Goal: Check status: Check status

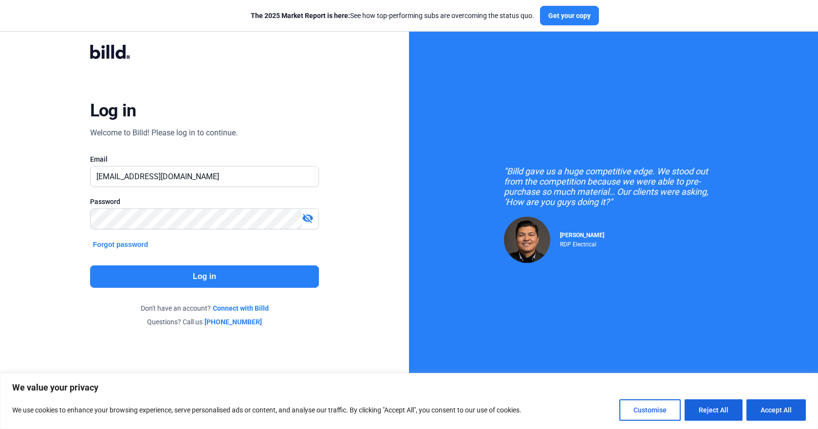
click at [227, 274] on button "Log in" at bounding box center [204, 276] width 229 height 22
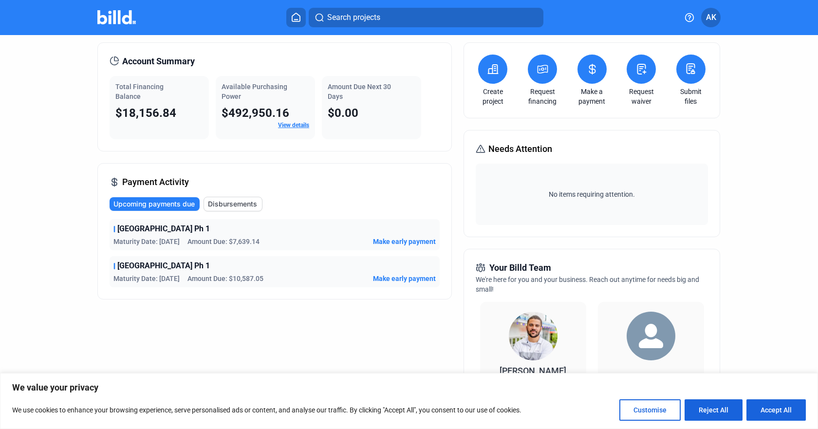
scroll to position [49, 0]
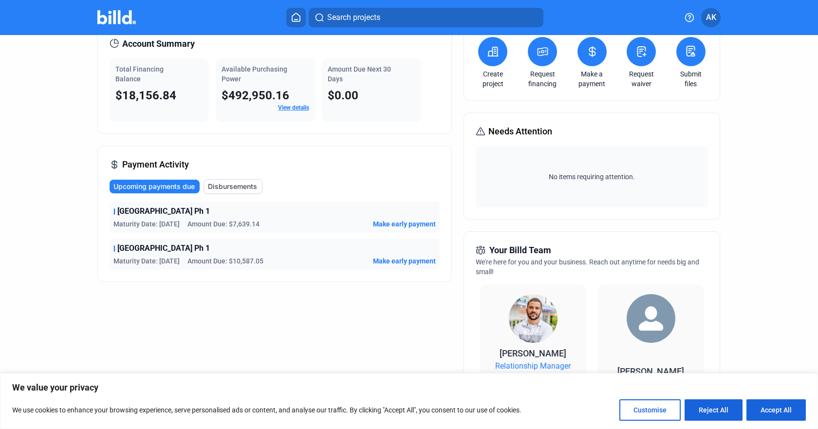
click at [391, 220] on span "Make early payment" at bounding box center [404, 224] width 63 height 10
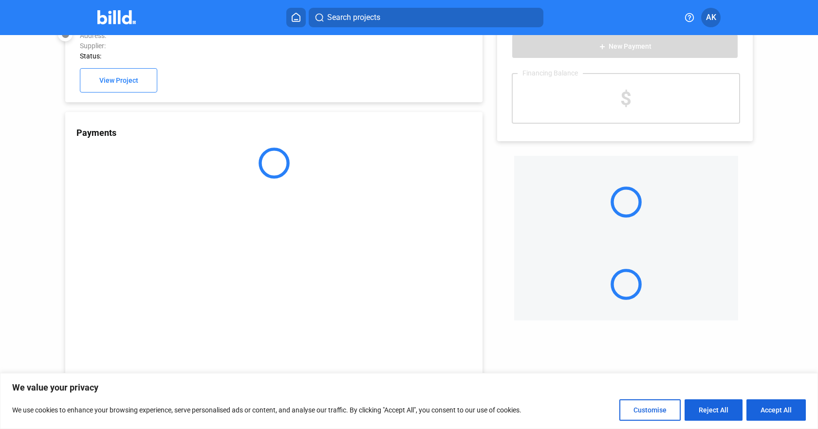
scroll to position [27, 0]
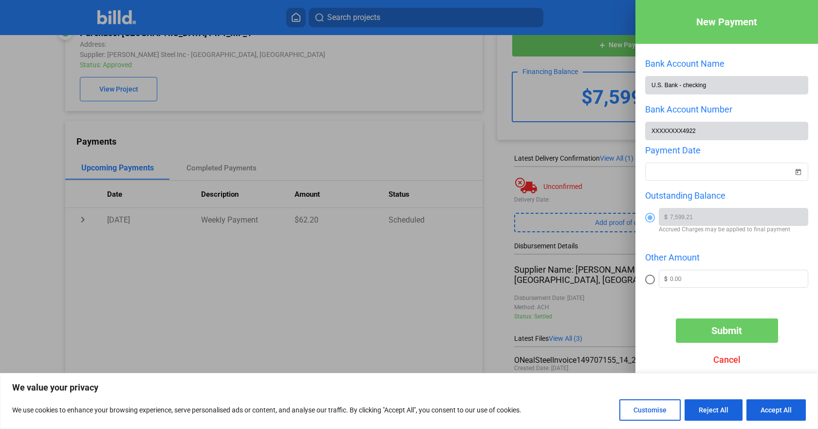
click at [387, 134] on div at bounding box center [409, 214] width 818 height 429
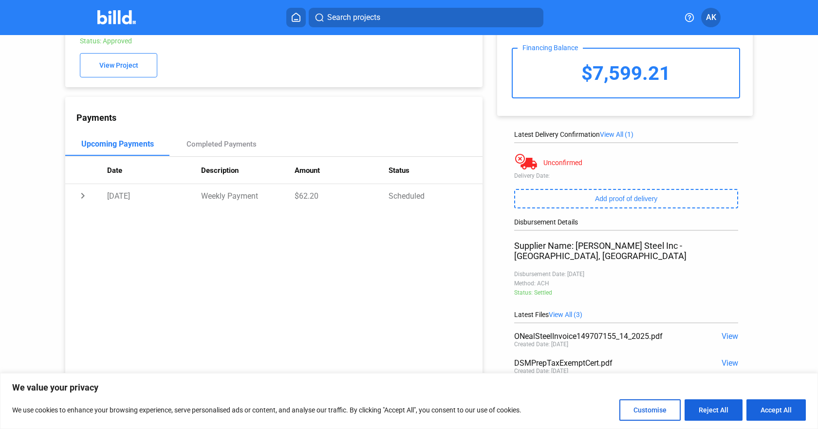
scroll to position [0, 0]
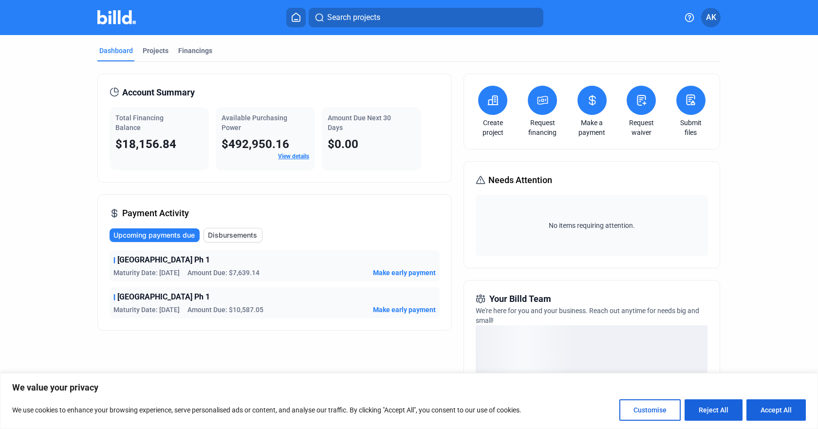
click at [286, 157] on link "View details" at bounding box center [293, 156] width 31 height 7
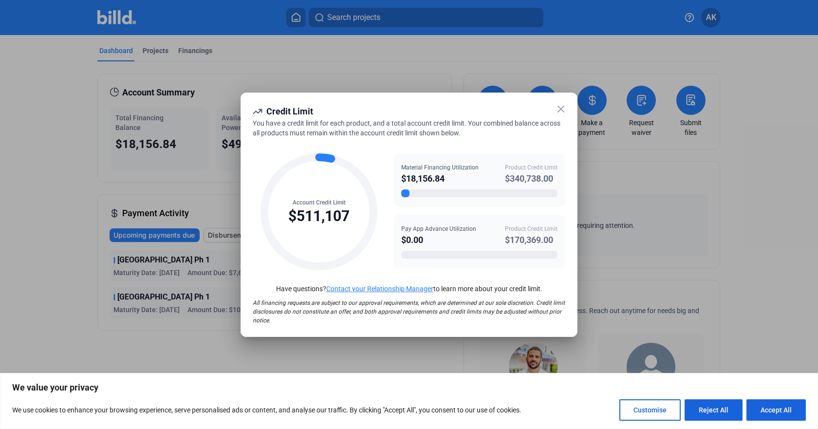
click at [566, 109] on icon at bounding box center [561, 109] width 12 height 12
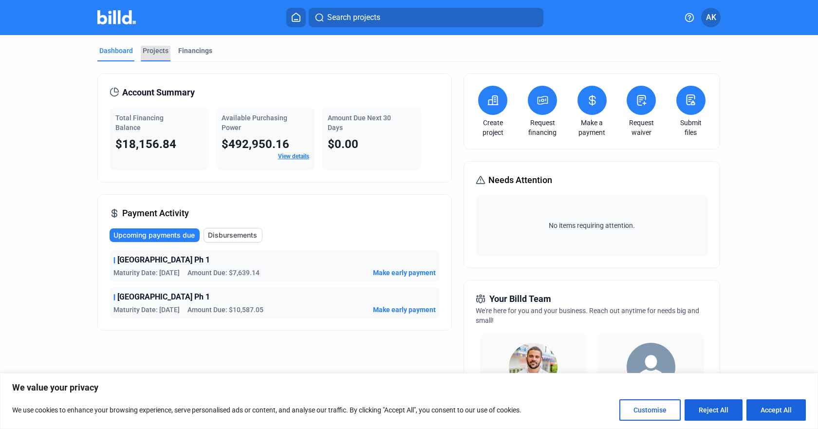
click at [147, 52] on div "Projects" at bounding box center [156, 51] width 26 height 10
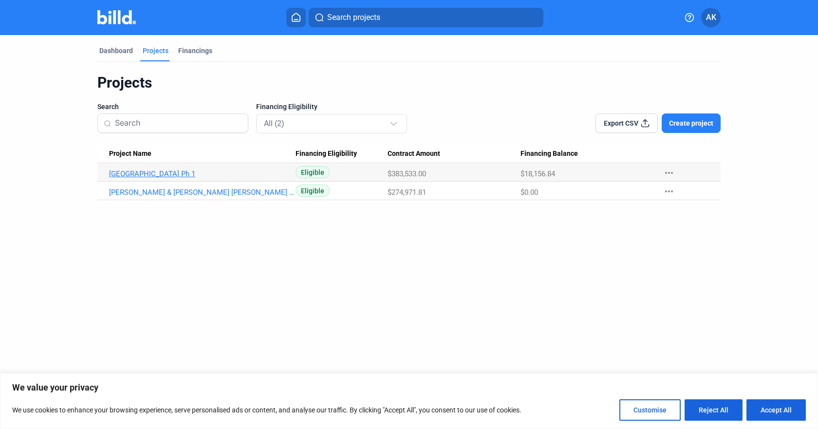
click at [178, 173] on link "[GEOGRAPHIC_DATA] Ph 1" at bounding box center [202, 173] width 186 height 9
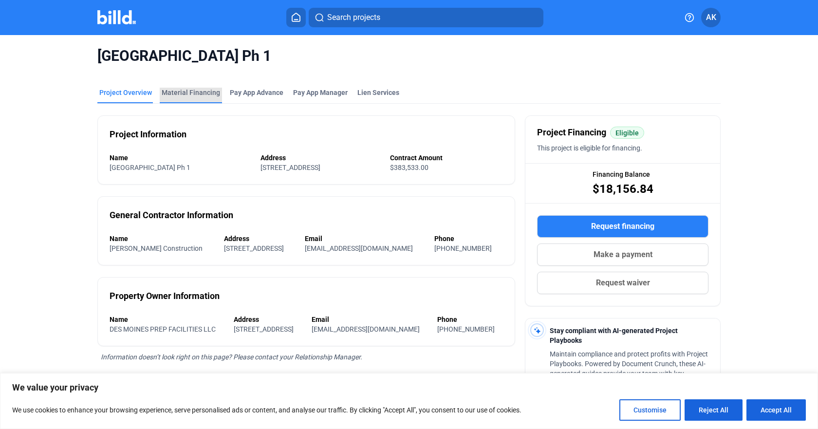
click at [192, 92] on div "Material Financing" at bounding box center [191, 93] width 58 height 10
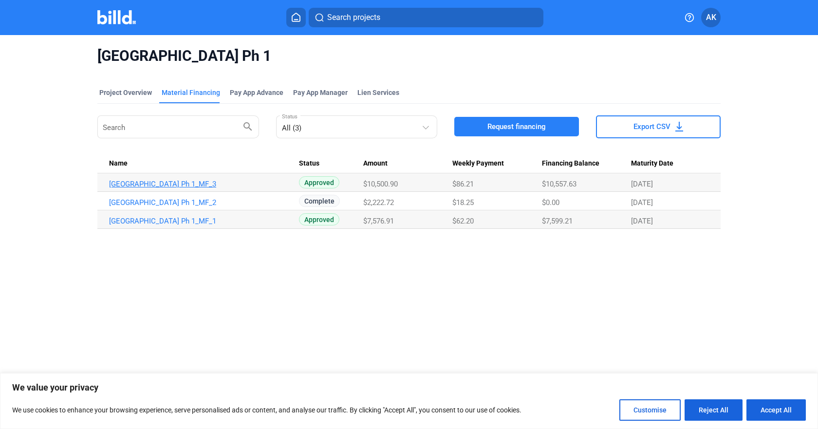
click at [182, 182] on link "[GEOGRAPHIC_DATA] Ph 1_MF_3" at bounding box center [202, 184] width 186 height 9
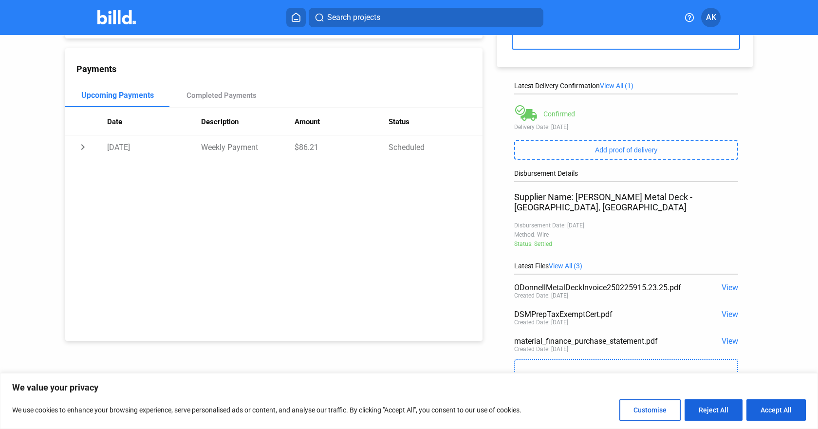
scroll to position [101, 0]
click at [728, 335] on span "View" at bounding box center [729, 339] width 17 height 9
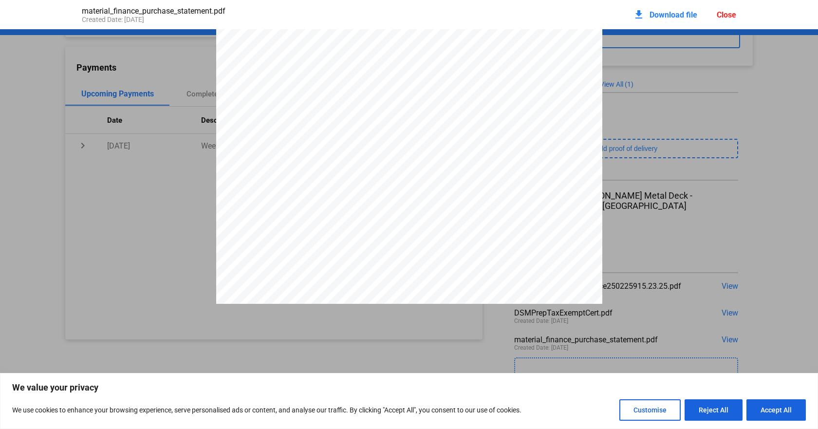
scroll to position [49, 0]
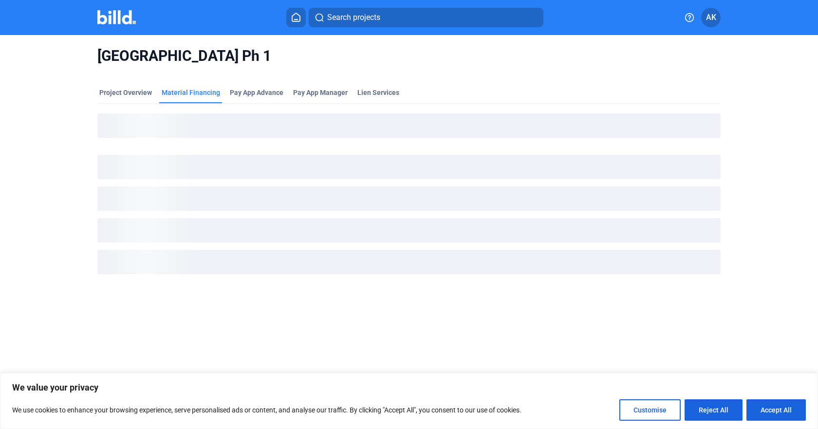
click at [192, 95] on div "Material Financing" at bounding box center [191, 93] width 58 height 10
click at [69, 189] on div "Des Moines Prep School Ph 1 Project Overview Material Financing Pay App Advance…" at bounding box center [408, 169] width 687 height 268
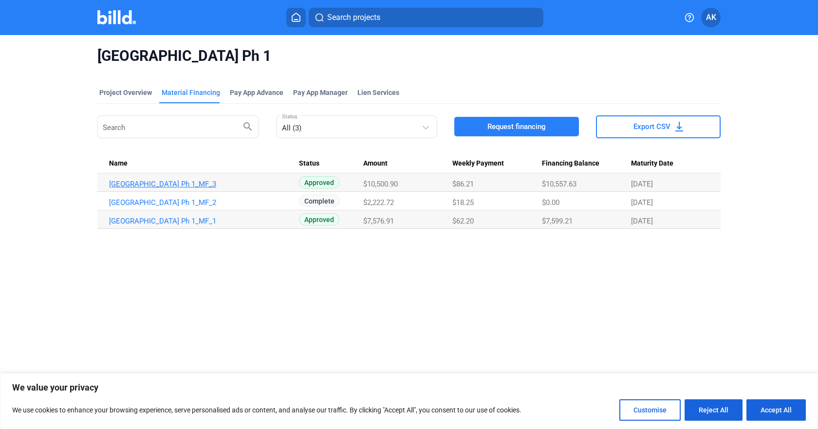
click at [185, 183] on link "[GEOGRAPHIC_DATA] Ph 1_MF_3" at bounding box center [202, 184] width 186 height 9
click at [205, 184] on link "[GEOGRAPHIC_DATA] Ph 1_MF_3" at bounding box center [202, 184] width 186 height 9
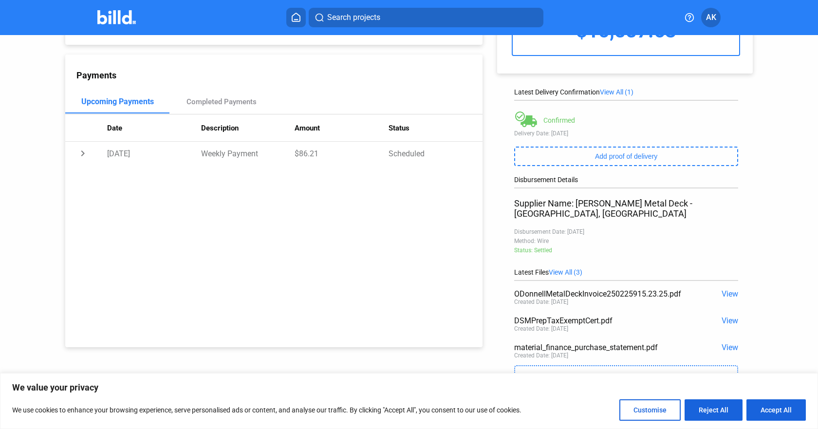
scroll to position [97, 0]
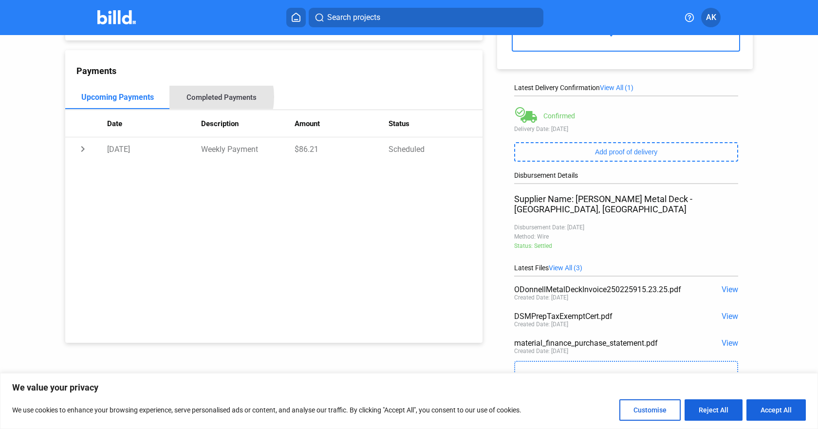
click at [202, 99] on div "Completed Payments" at bounding box center [221, 97] width 70 height 9
